Goal: Task Accomplishment & Management: Manage account settings

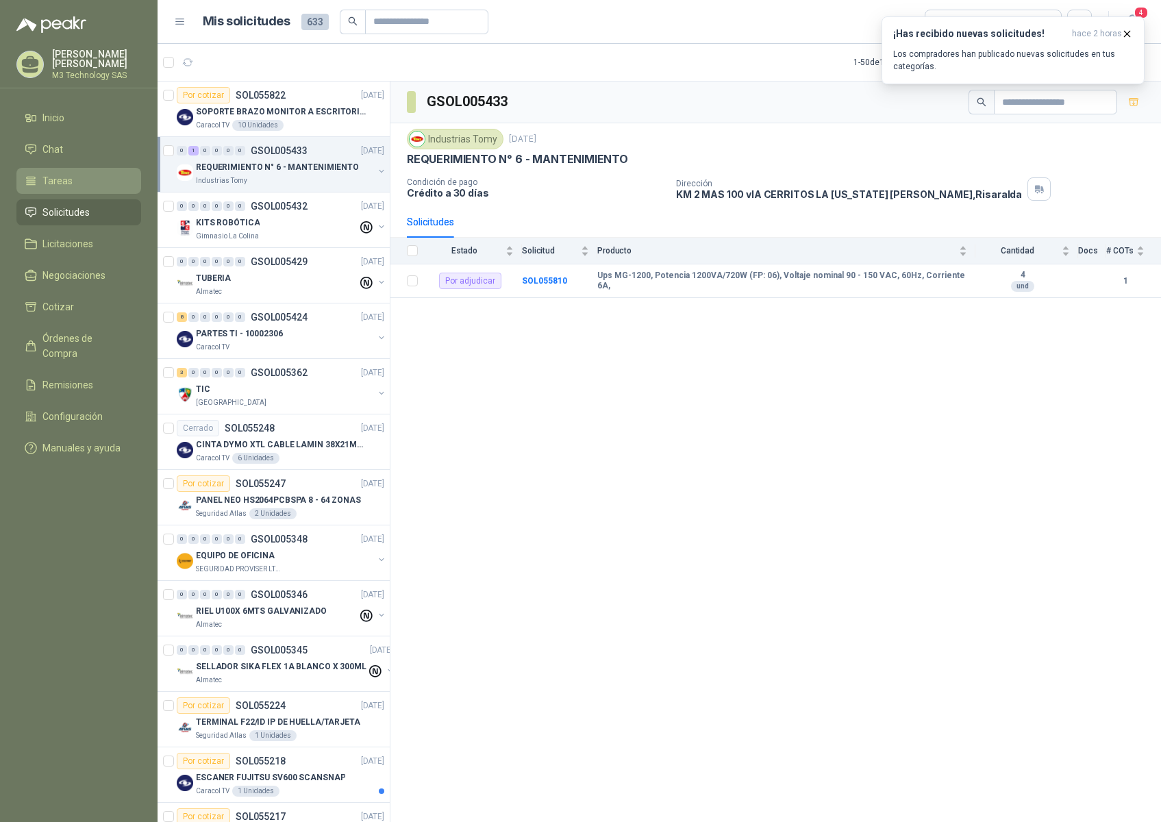
click at [68, 177] on span "Tareas" at bounding box center [57, 180] width 30 height 15
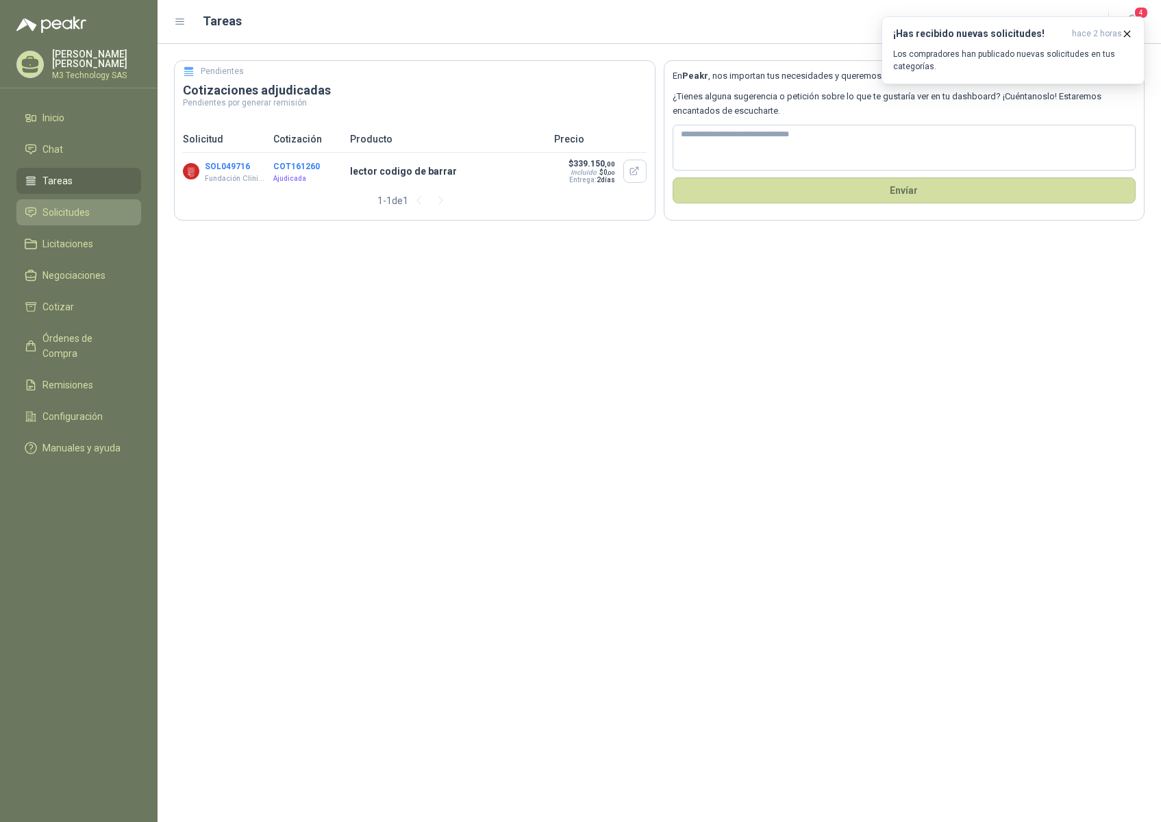
click at [86, 205] on span "Solicitudes" at bounding box center [65, 212] width 47 height 15
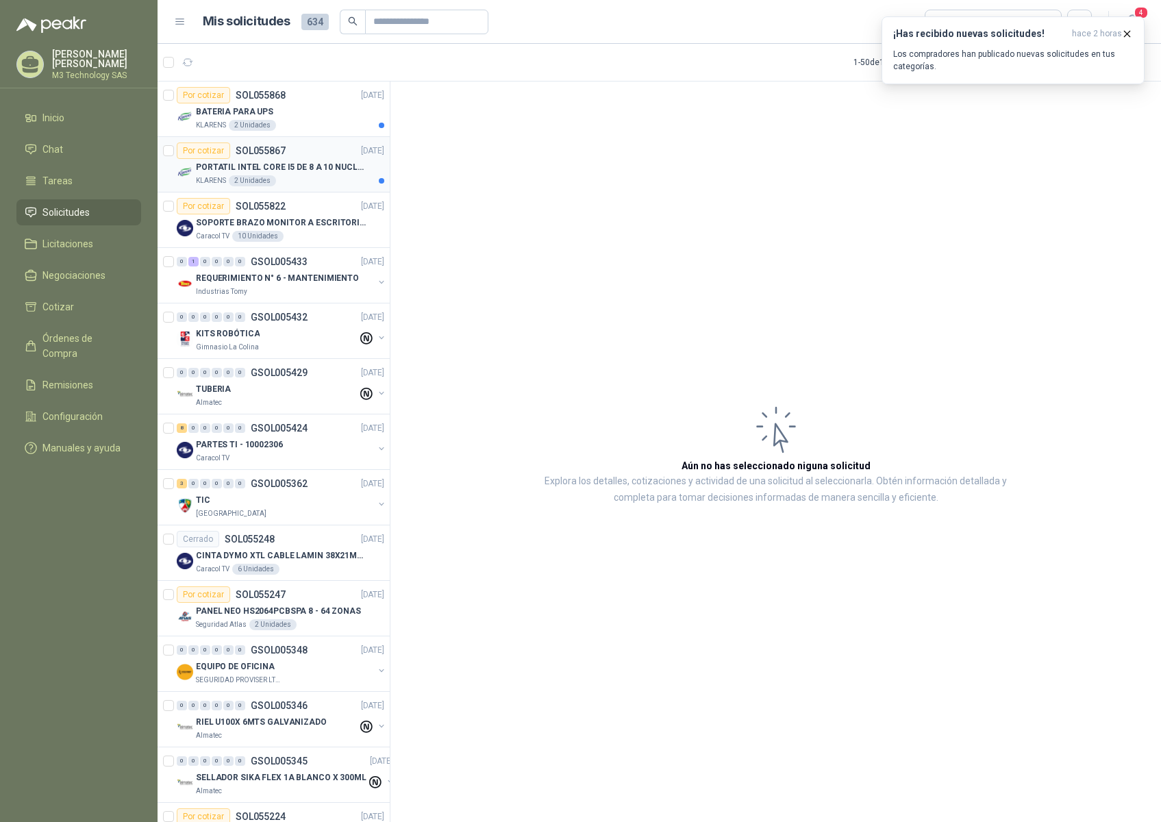
click at [305, 176] on div "KLARENS 2 Unidades" at bounding box center [290, 180] width 188 height 11
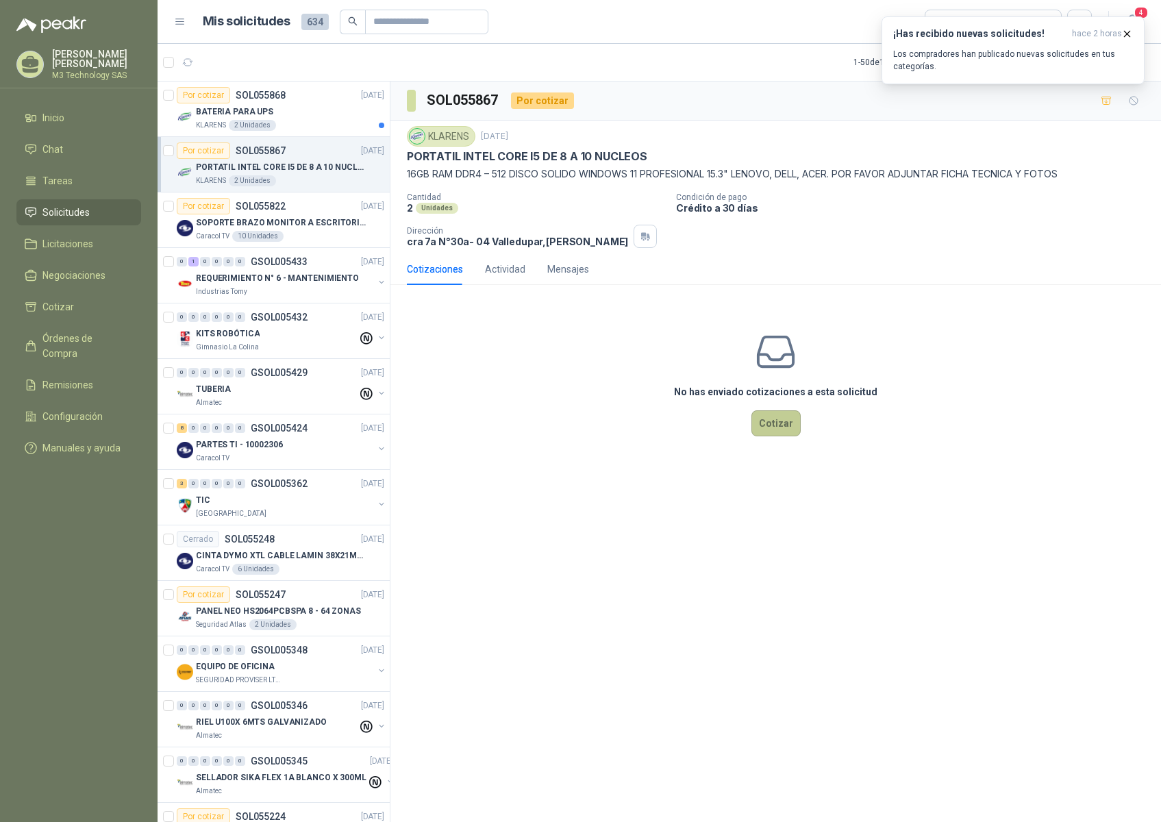
click at [765, 429] on button "Cotizar" at bounding box center [775, 423] width 49 height 26
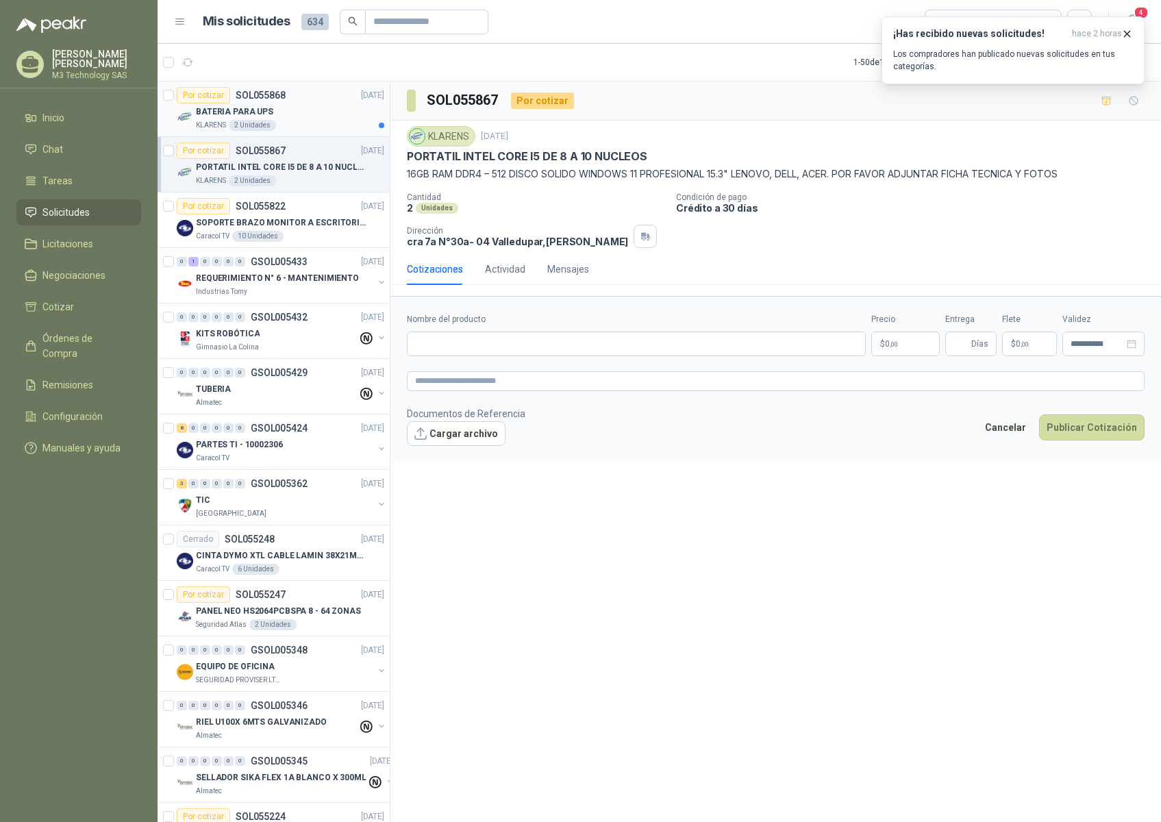
click at [312, 116] on div "BATERIA PARA UPS" at bounding box center [290, 111] width 188 height 16
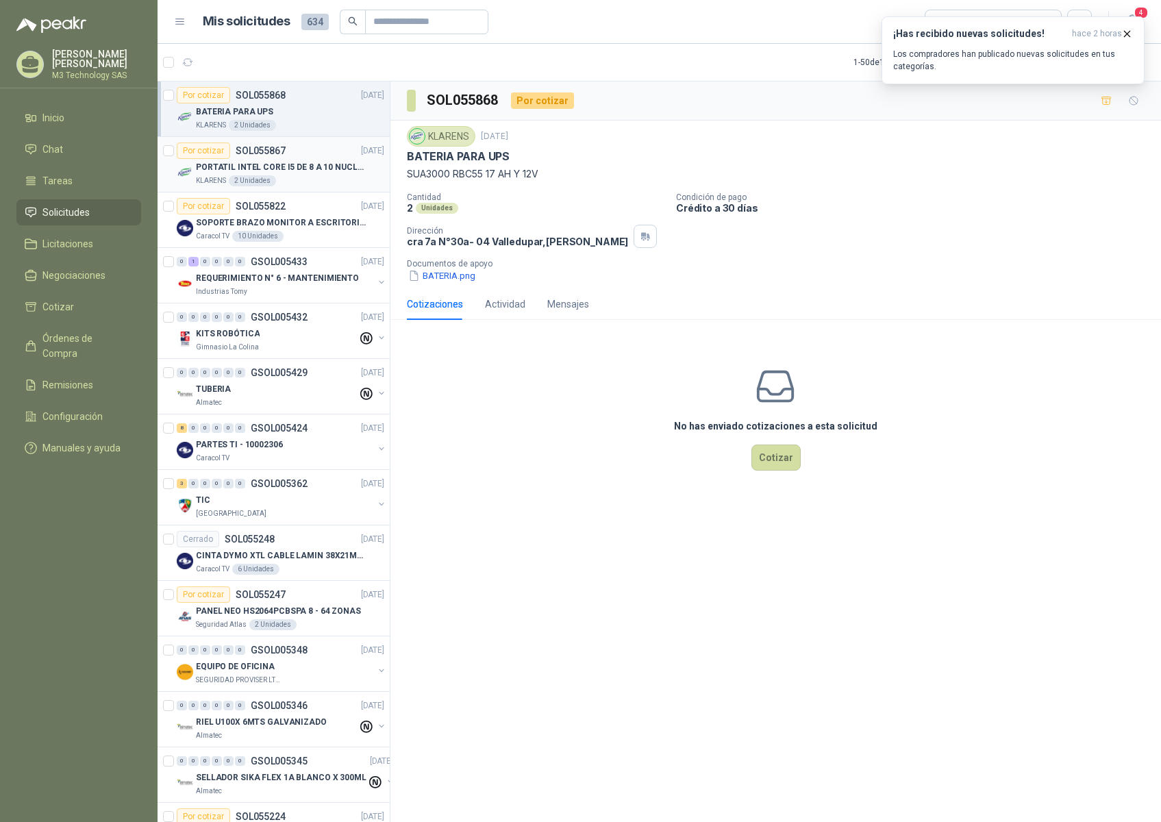
click at [320, 188] on article "Por cotizar SOL055867 [DATE] PORTATIL INTEL CORE I5 DE 8 A 10 NUCLEOS KLARENS 2…" at bounding box center [273, 164] width 232 height 55
